Goal: Task Accomplishment & Management: Use online tool/utility

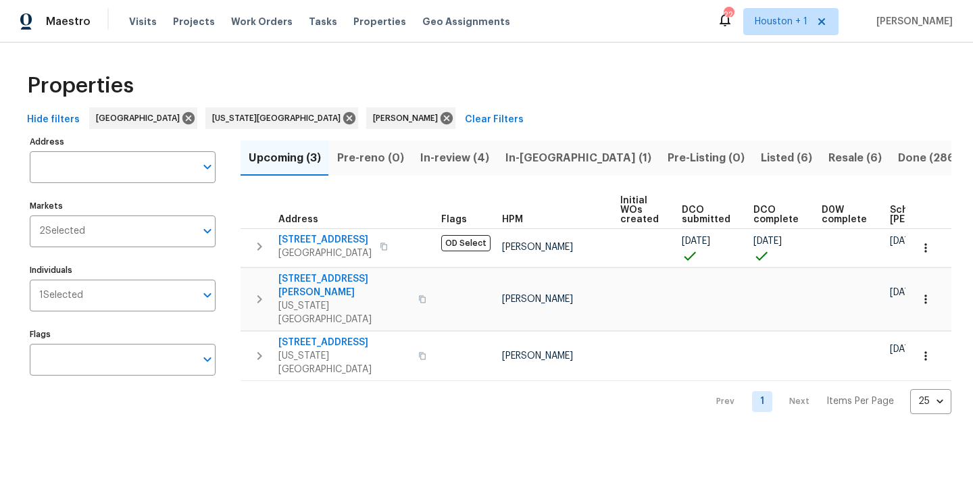
click at [418, 69] on div "Properties" at bounding box center [487, 85] width 930 height 43
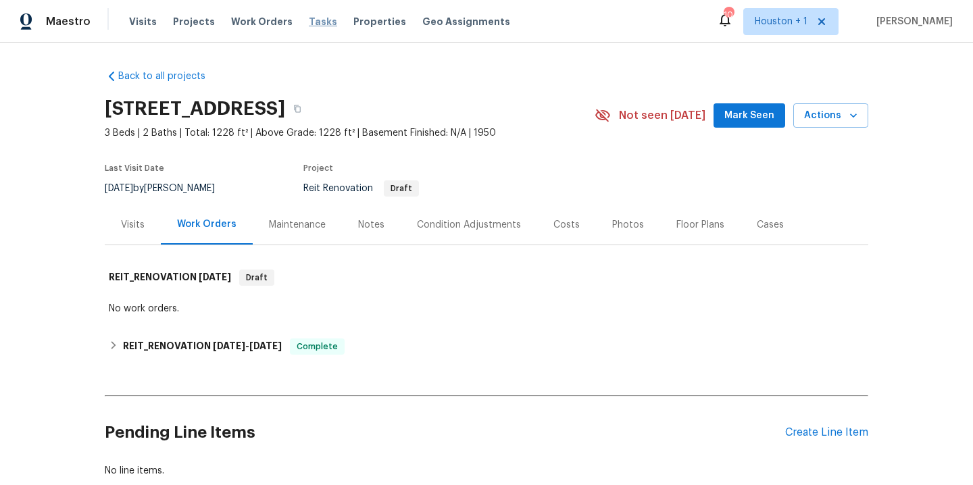
click at [312, 22] on span "Tasks" at bounding box center [323, 21] width 28 height 9
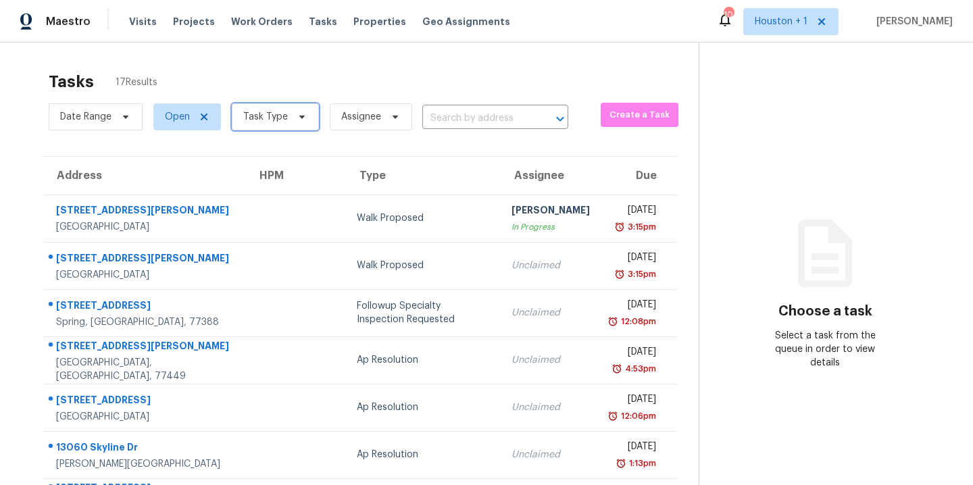
click at [269, 126] on span "Task Type" at bounding box center [275, 116] width 87 height 27
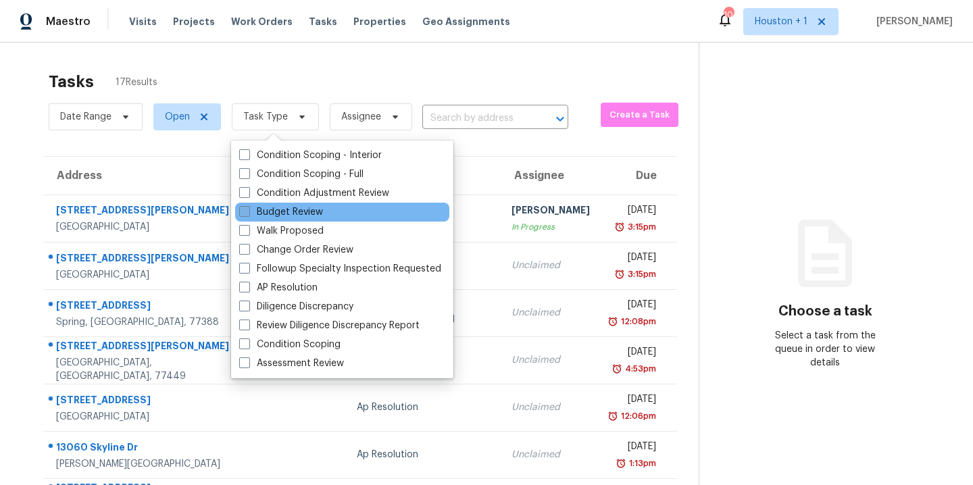
click at [283, 215] on label "Budget Review" at bounding box center [281, 213] width 84 height 14
click at [248, 214] on input "Budget Review" at bounding box center [243, 210] width 9 height 9
checkbox input "true"
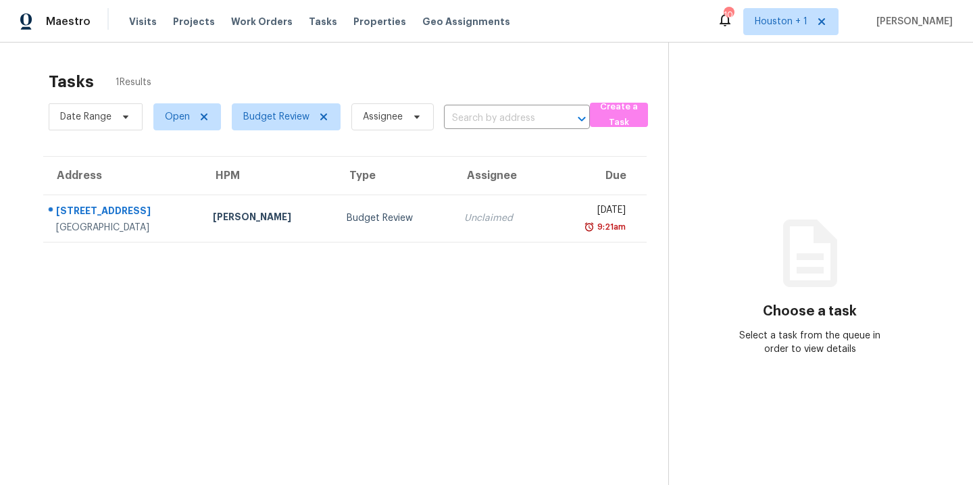
click at [224, 83] on div "Tasks 1 Results" at bounding box center [359, 81] width 620 height 35
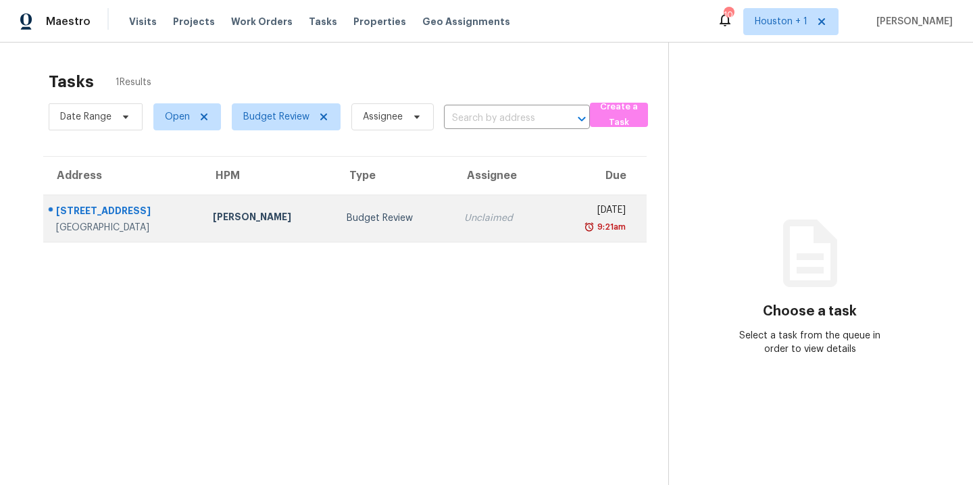
click at [213, 224] on div "Andy Taylor" at bounding box center [269, 218] width 112 height 17
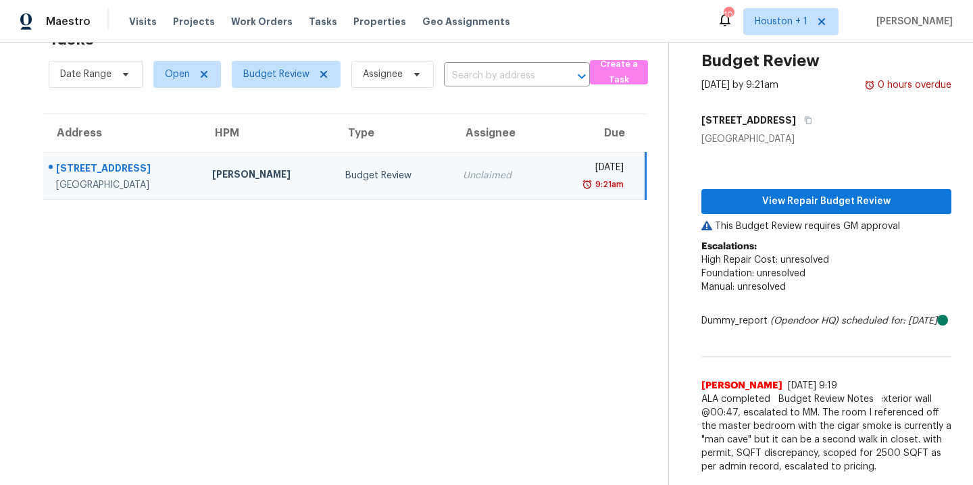
scroll to position [62, 0]
click at [779, 193] on span "View Repair Budget Review" at bounding box center [827, 201] width 229 height 17
